Goal: Information Seeking & Learning: Understand process/instructions

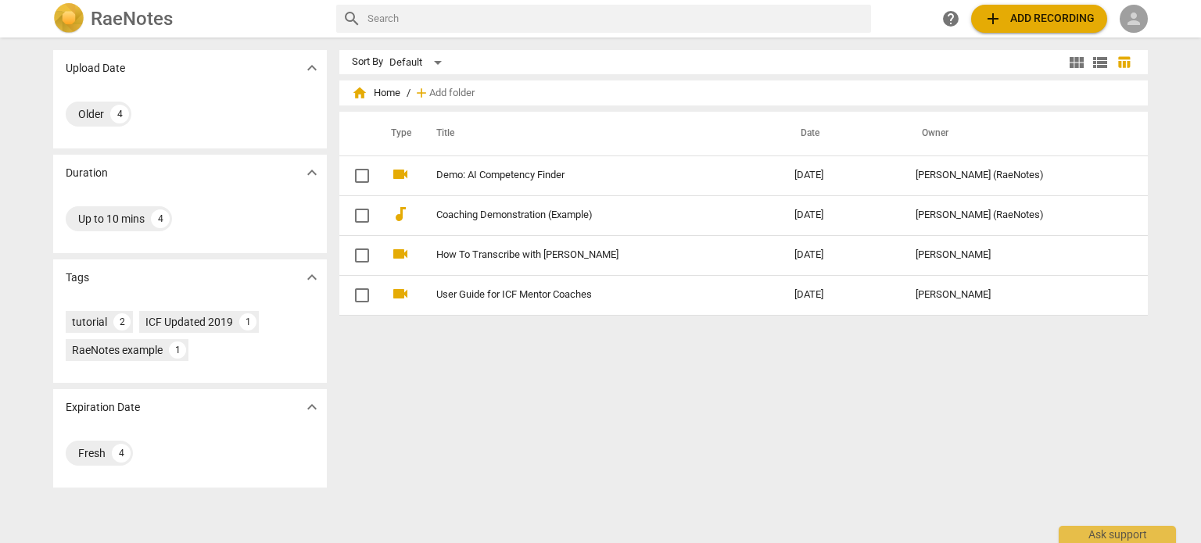
click at [1137, 17] on span "person" at bounding box center [1133, 18] width 19 height 19
click at [1141, 37] on li "Login" at bounding box center [1147, 38] width 56 height 38
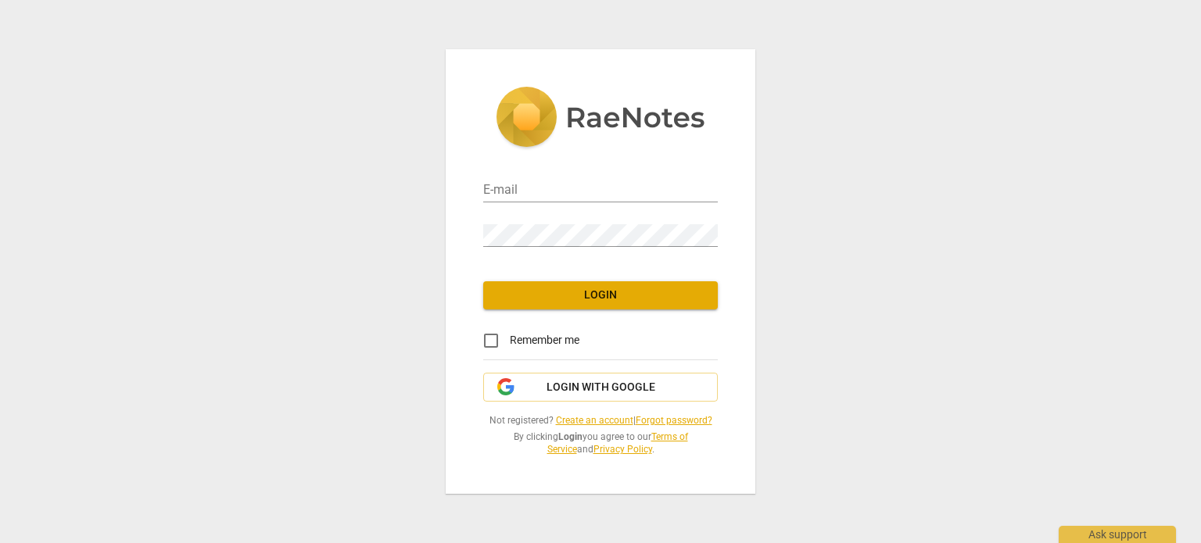
type input "[EMAIL_ADDRESS][DOMAIN_NAME]"
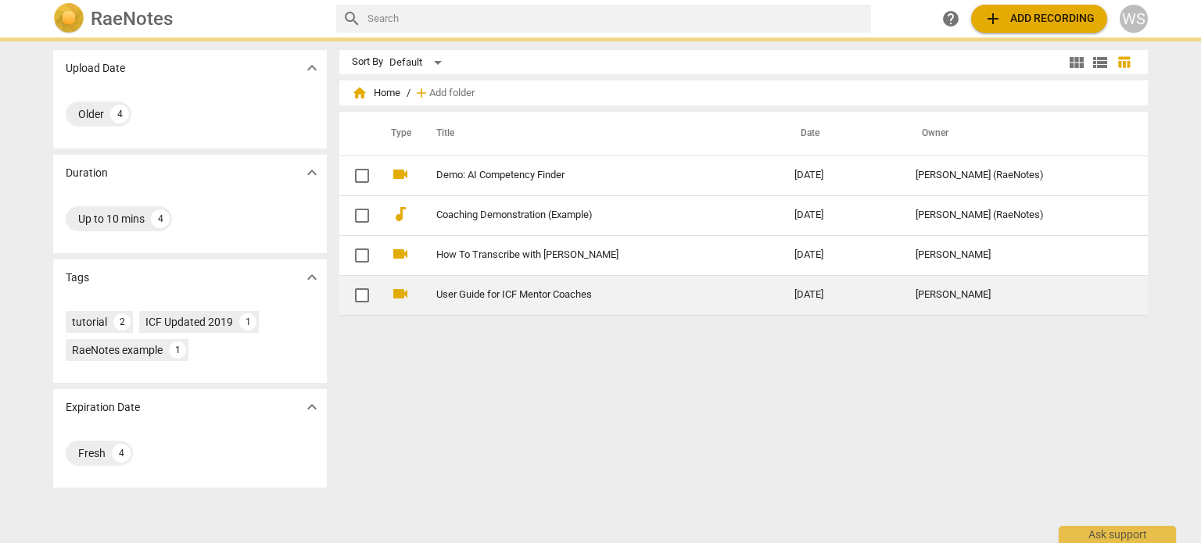
click at [610, 299] on link "User Guide for ICF Mentor Coaches" at bounding box center [587, 295] width 302 height 12
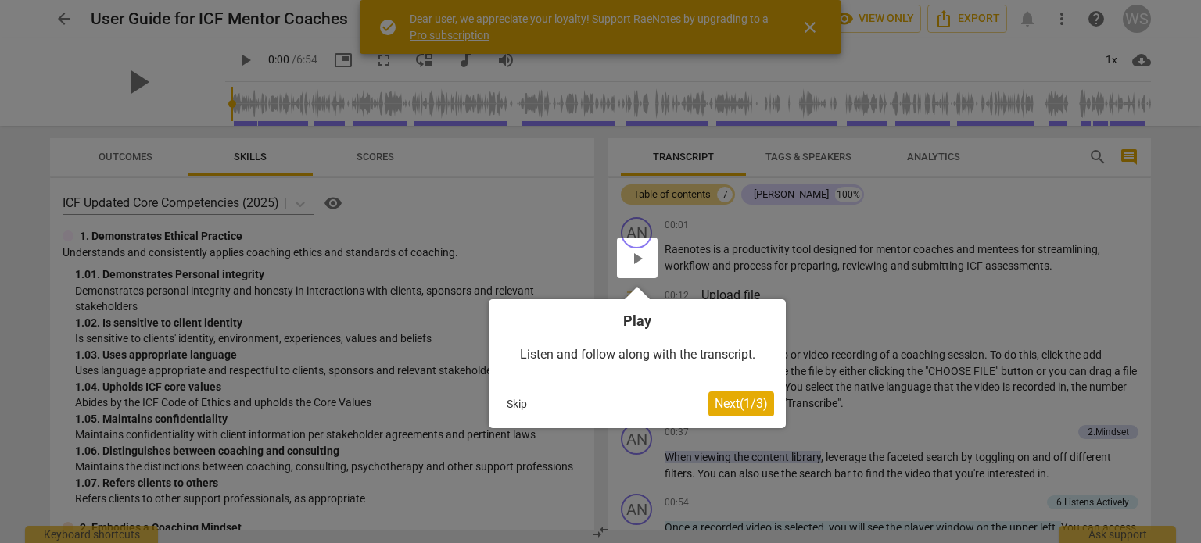
click at [808, 27] on div at bounding box center [600, 271] width 1201 height 543
click at [809, 24] on div at bounding box center [600, 271] width 1201 height 543
click at [721, 400] on span "Next ( 1 / 3 )" at bounding box center [741, 403] width 53 height 15
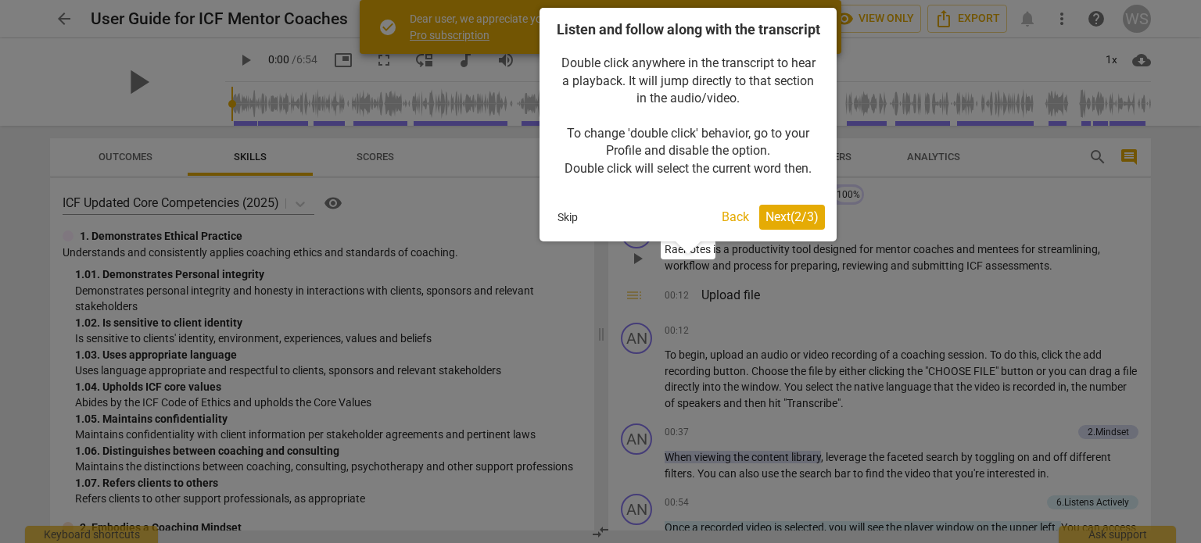
click at [780, 224] on span "Next ( 2 / 3 )" at bounding box center [791, 217] width 53 height 15
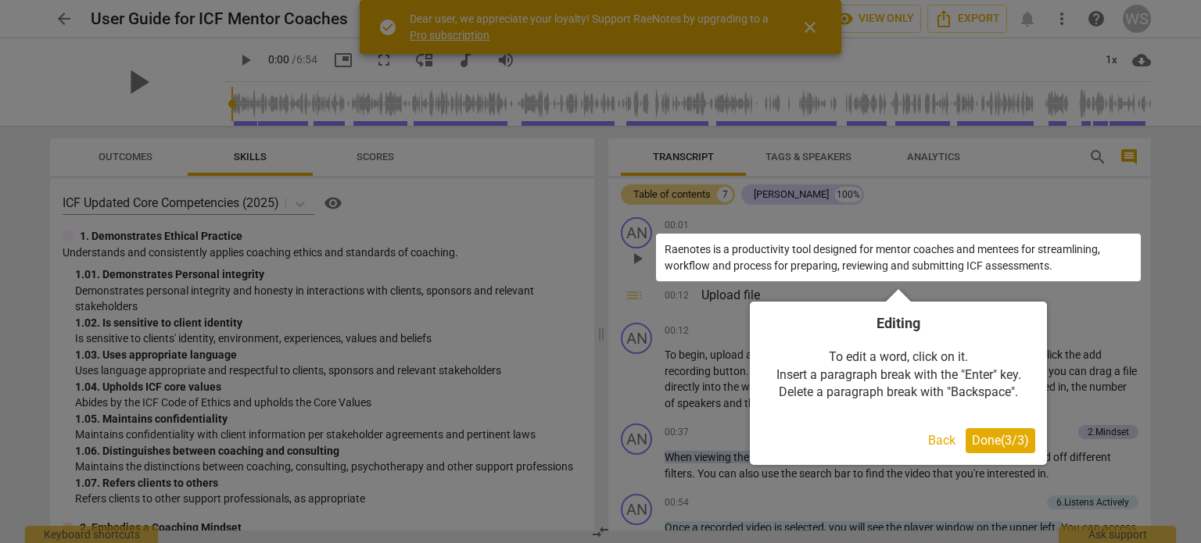
click at [1000, 435] on span "Done ( 3 / 3 )" at bounding box center [1000, 440] width 57 height 15
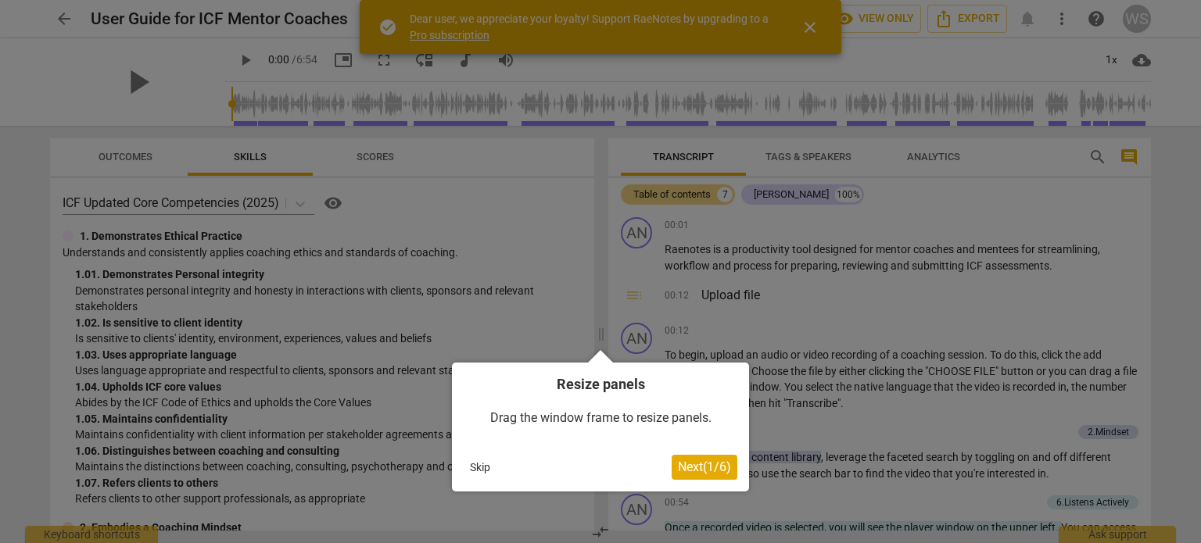
click at [682, 474] on span "Next ( 1 / 6 )" at bounding box center [704, 467] width 53 height 15
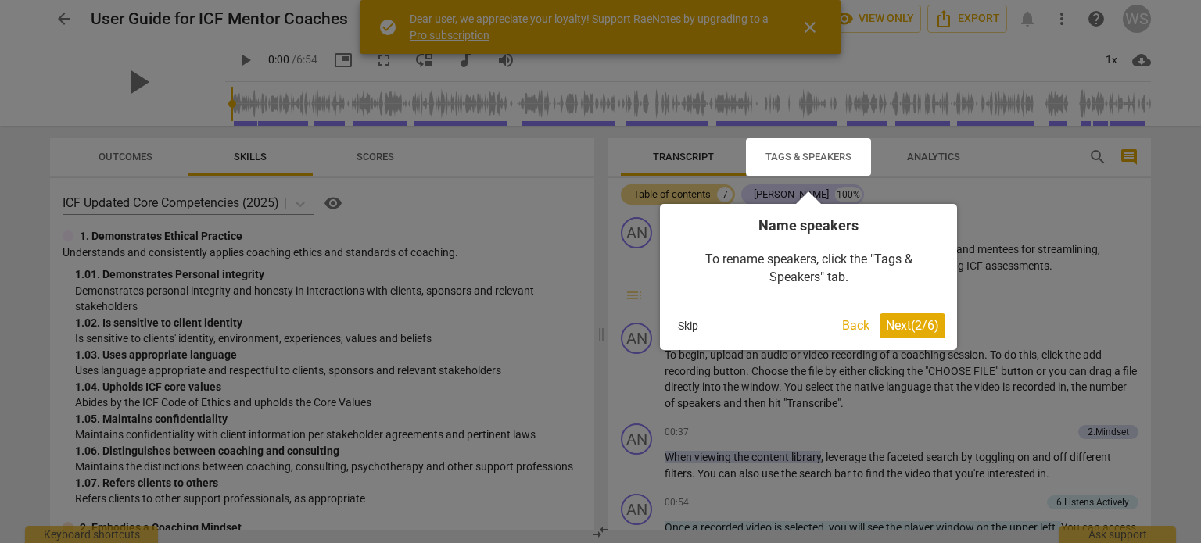
click at [904, 328] on span "Next ( 2 / 6 )" at bounding box center [912, 325] width 53 height 15
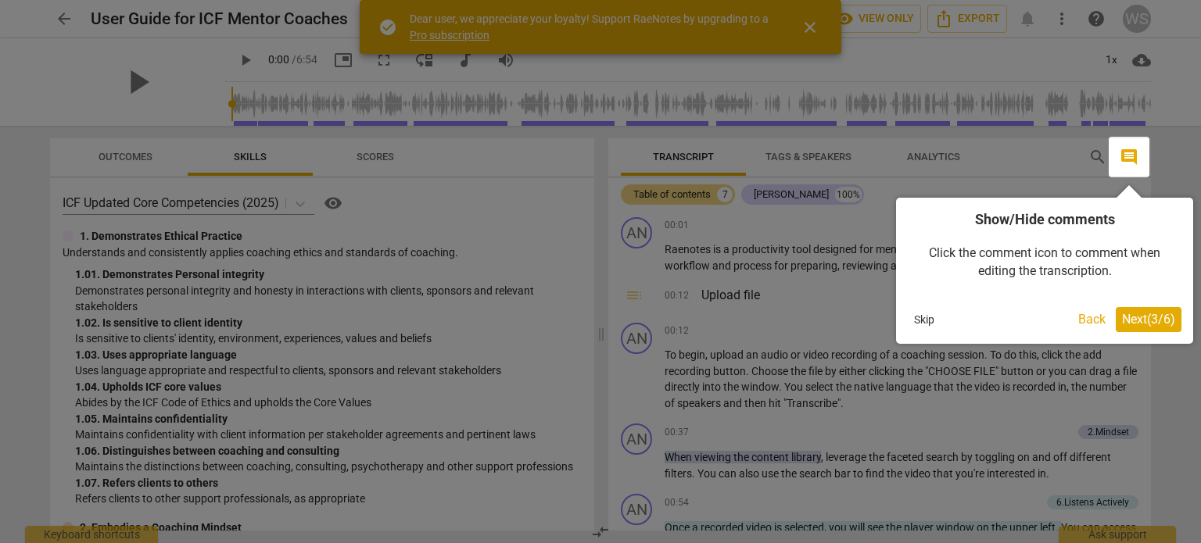
click at [1136, 321] on span "Next ( 3 / 6 )" at bounding box center [1148, 319] width 53 height 15
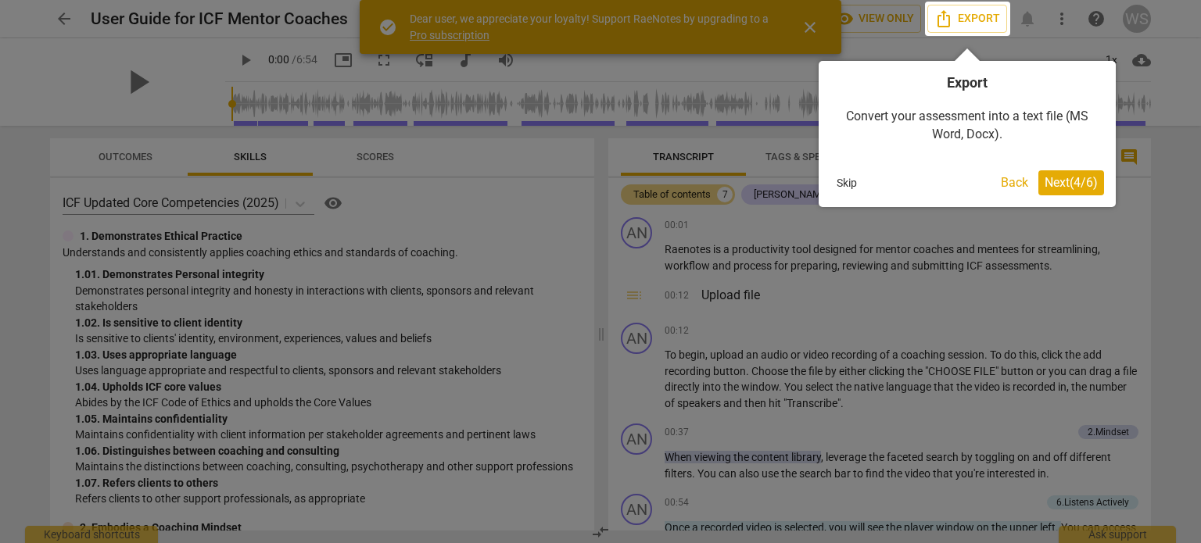
click at [1056, 182] on span "Next ( 4 / 6 )" at bounding box center [1070, 182] width 53 height 15
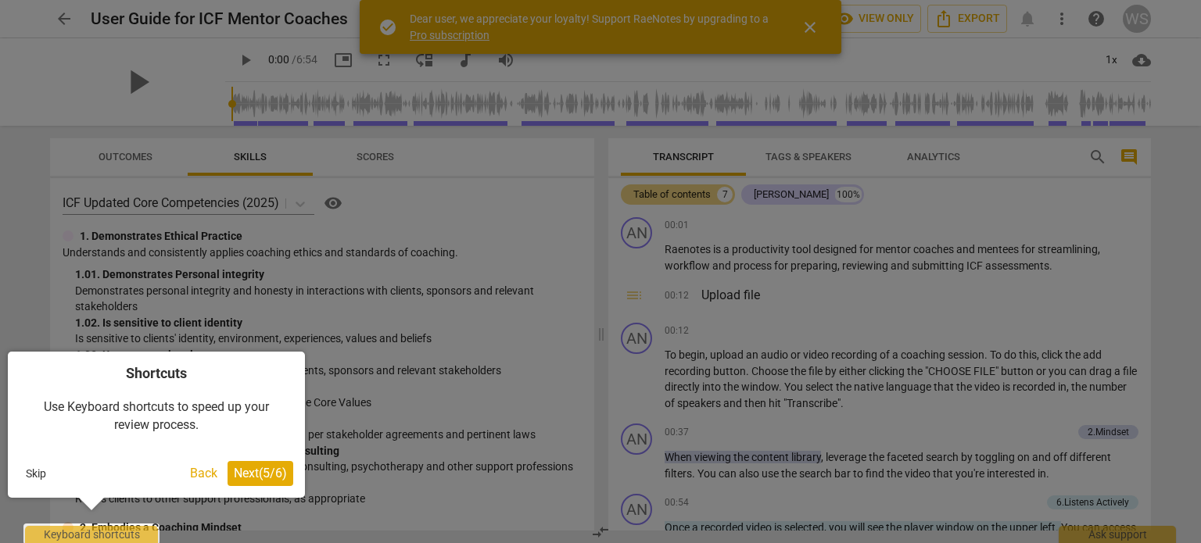
click at [815, 24] on div at bounding box center [600, 271] width 1201 height 543
click at [249, 472] on span "Next ( 5 / 6 )" at bounding box center [260, 473] width 53 height 15
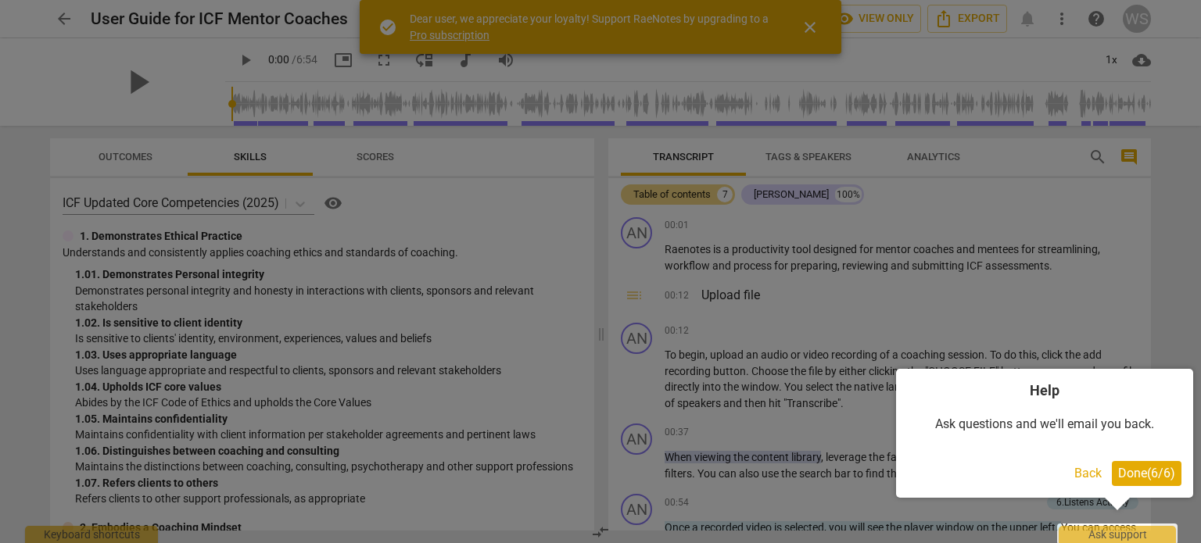
click at [1143, 468] on span "Done ( 6 / 6 )" at bounding box center [1146, 473] width 57 height 15
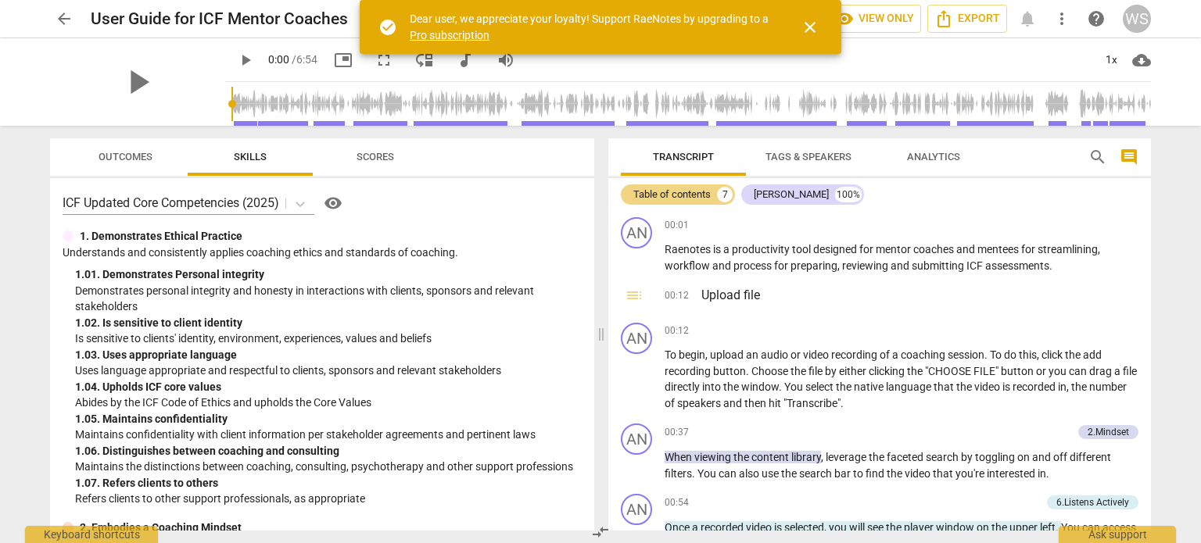
click at [808, 23] on span "close" at bounding box center [810, 27] width 19 height 19
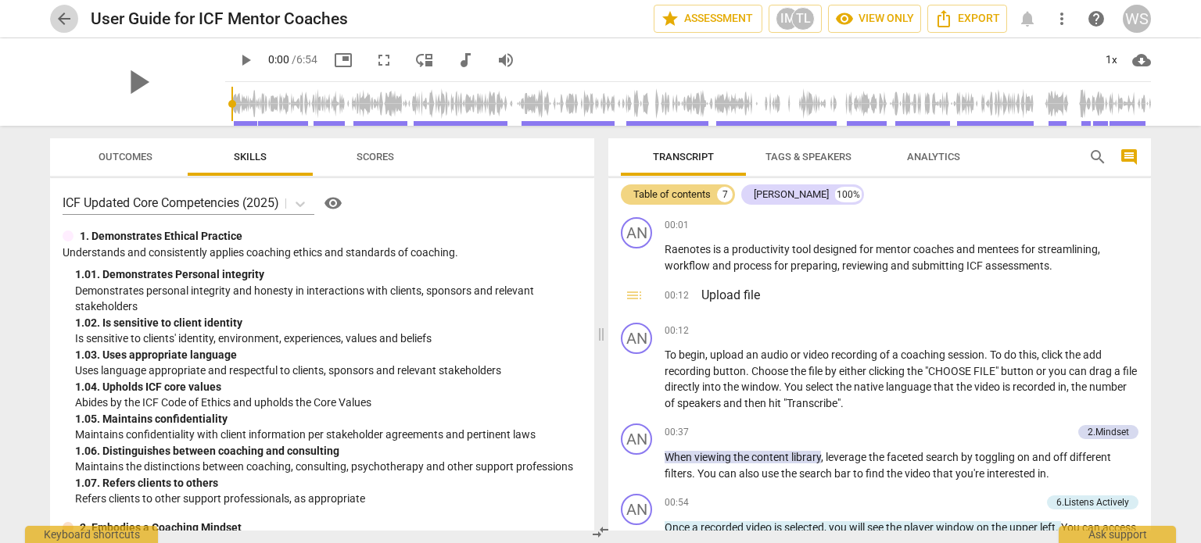
click at [59, 21] on span "arrow_back" at bounding box center [64, 18] width 19 height 19
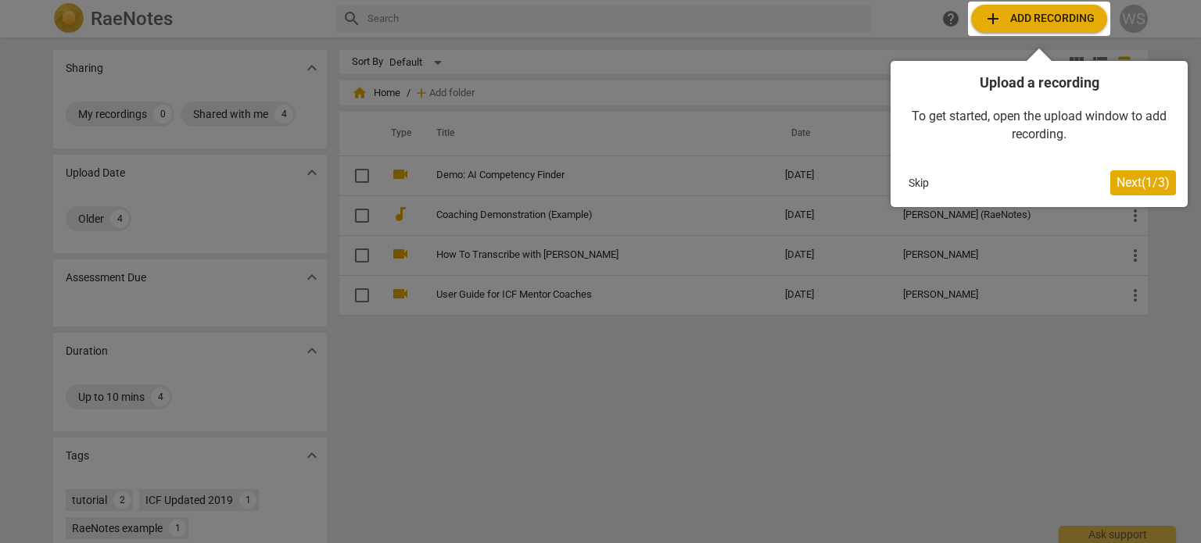
click at [1038, 5] on div at bounding box center [1039, 19] width 142 height 34
click at [1038, 15] on div at bounding box center [1039, 19] width 142 height 34
click at [1138, 181] on span "Next ( 1 / 3 )" at bounding box center [1142, 182] width 53 height 15
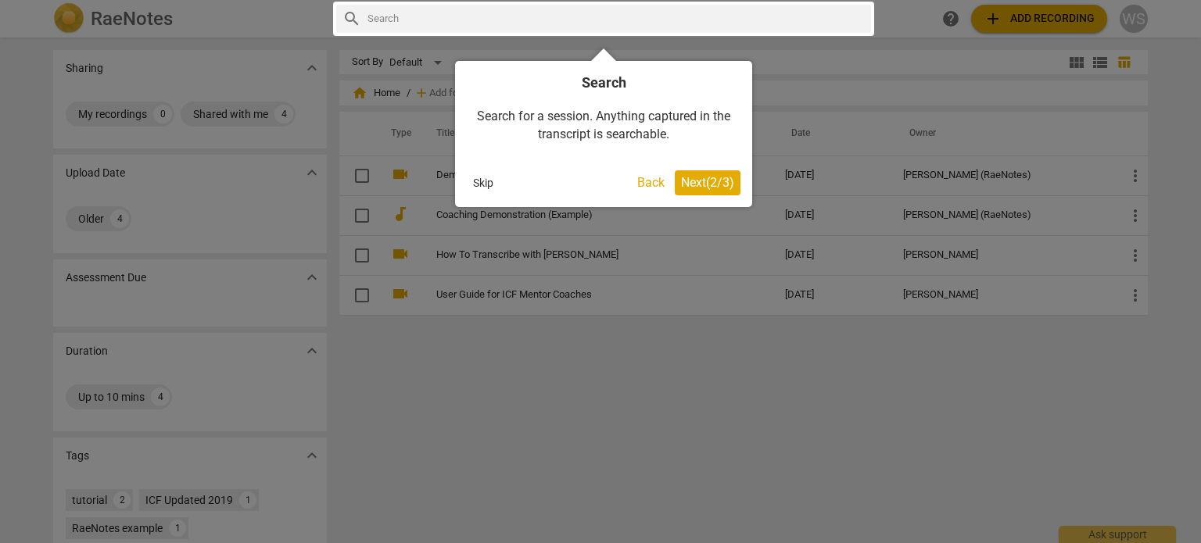
click at [696, 184] on span "Next ( 2 / 3 )" at bounding box center [707, 182] width 53 height 15
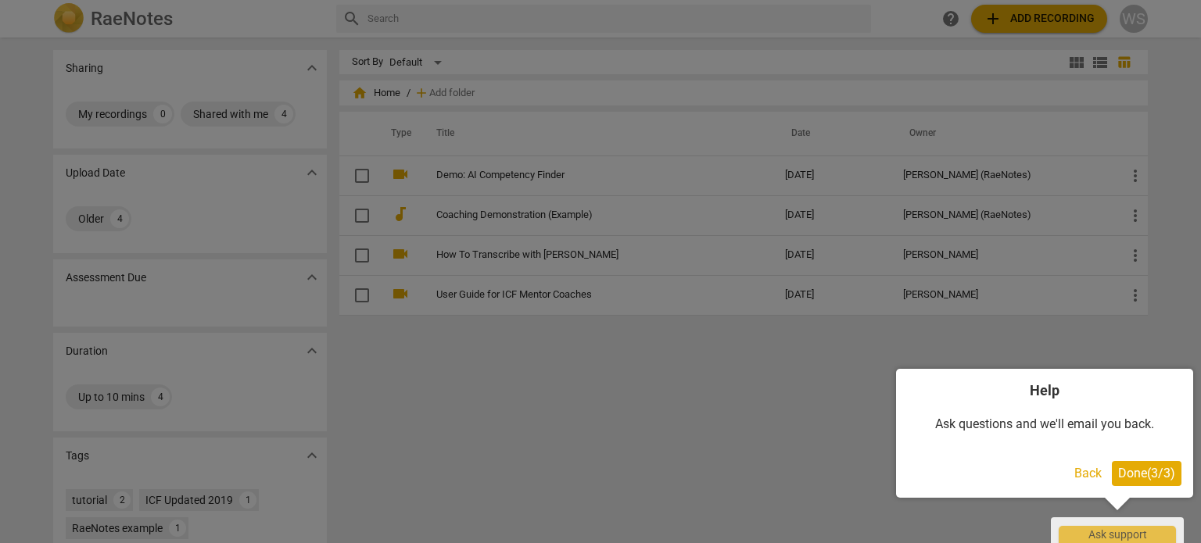
click at [1161, 473] on span "Done ( 3 / 3 )" at bounding box center [1146, 473] width 57 height 15
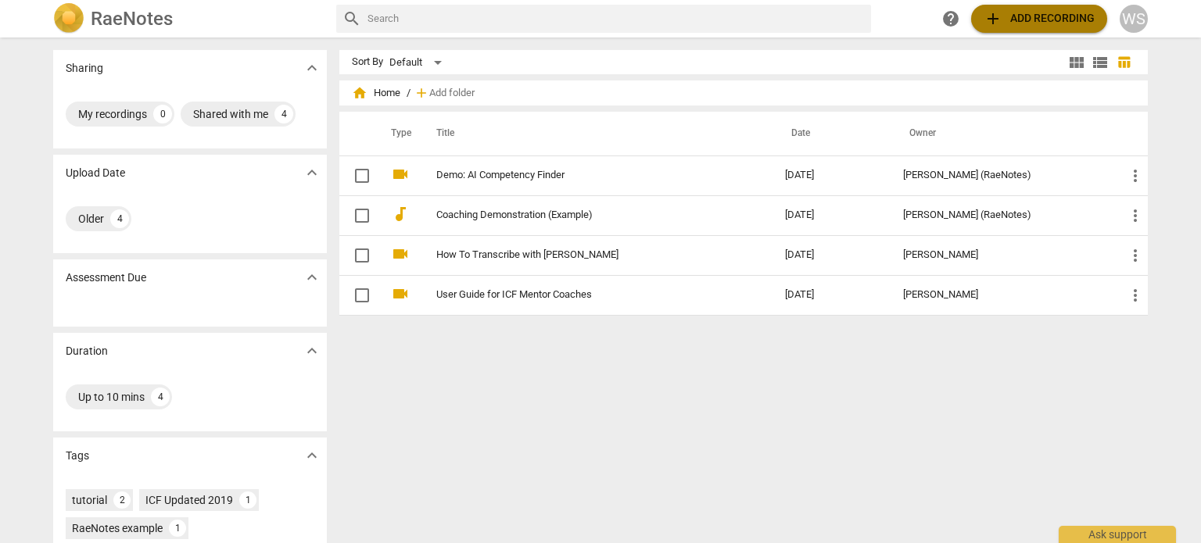
click at [1035, 14] on span "add Add recording" at bounding box center [1038, 18] width 111 height 19
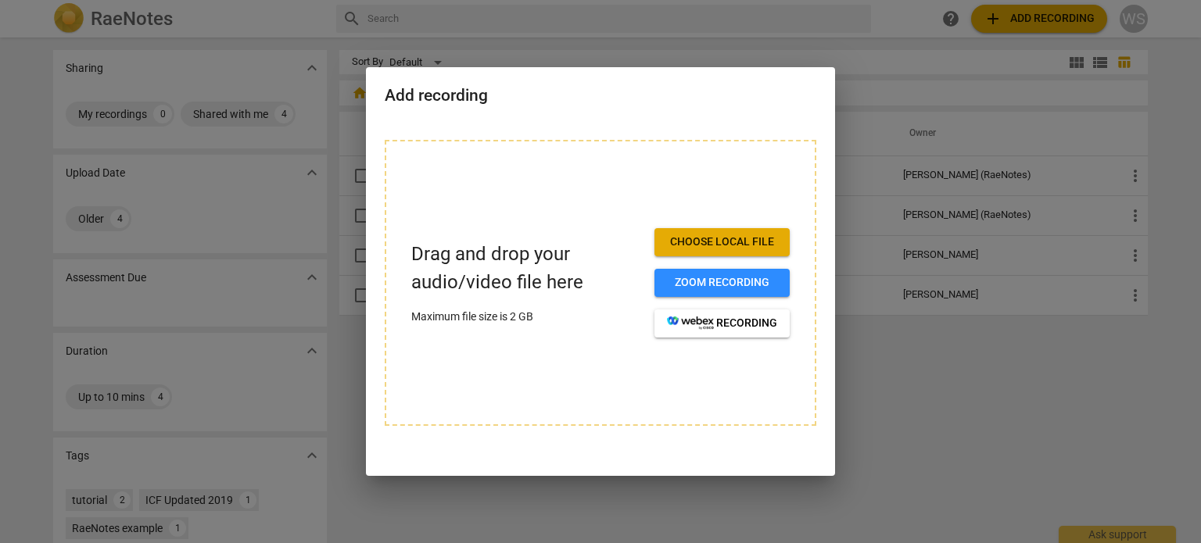
click at [1036, 346] on div at bounding box center [600, 271] width 1201 height 543
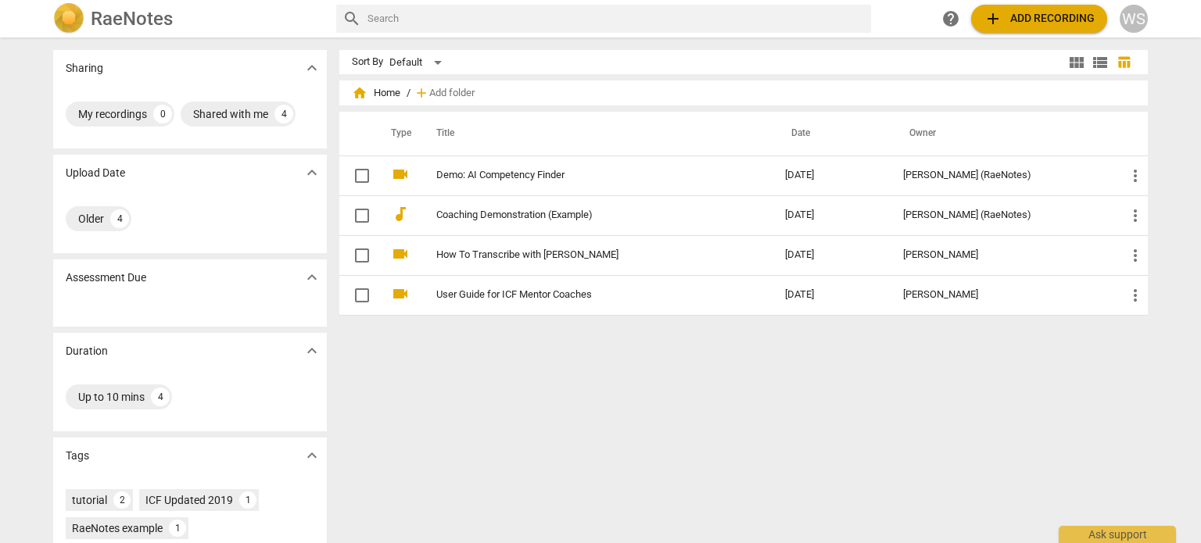
drag, startPoint x: 1191, startPoint y: 111, endPoint x: 1188, endPoint y: 189, distance: 78.2
click at [1189, 190] on div "Sharing expand_more My recordings 0 Shared with me 4 Upload Date expand_more Ol…" at bounding box center [600, 291] width 1201 height 504
click at [1141, 17] on div "WS" at bounding box center [1133, 19] width 28 height 28
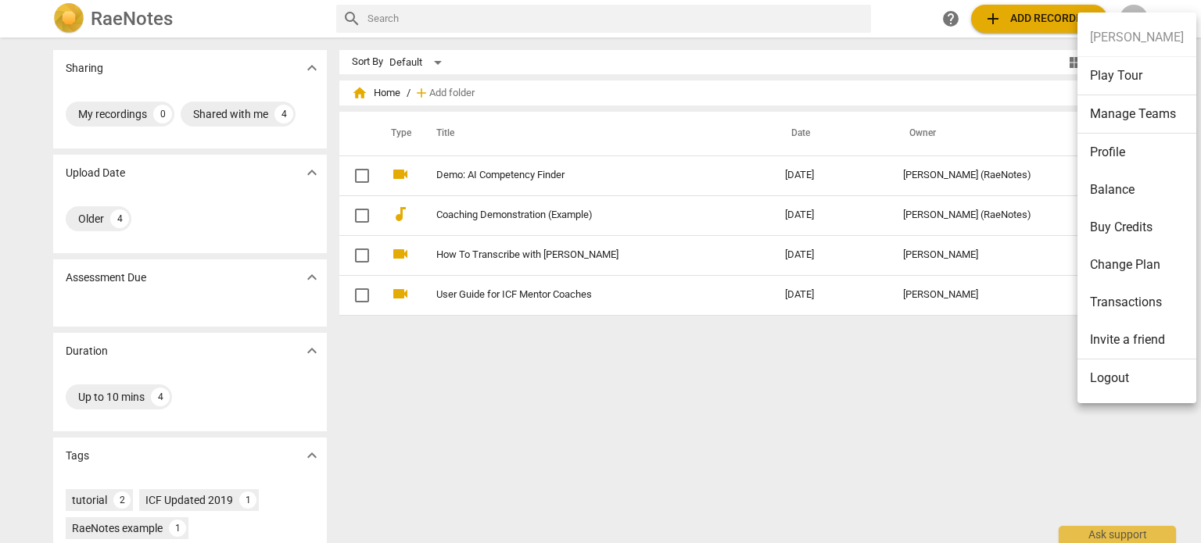
click at [1127, 378] on li "Logout" at bounding box center [1136, 379] width 119 height 38
